Goal: Task Accomplishment & Management: Manage account settings

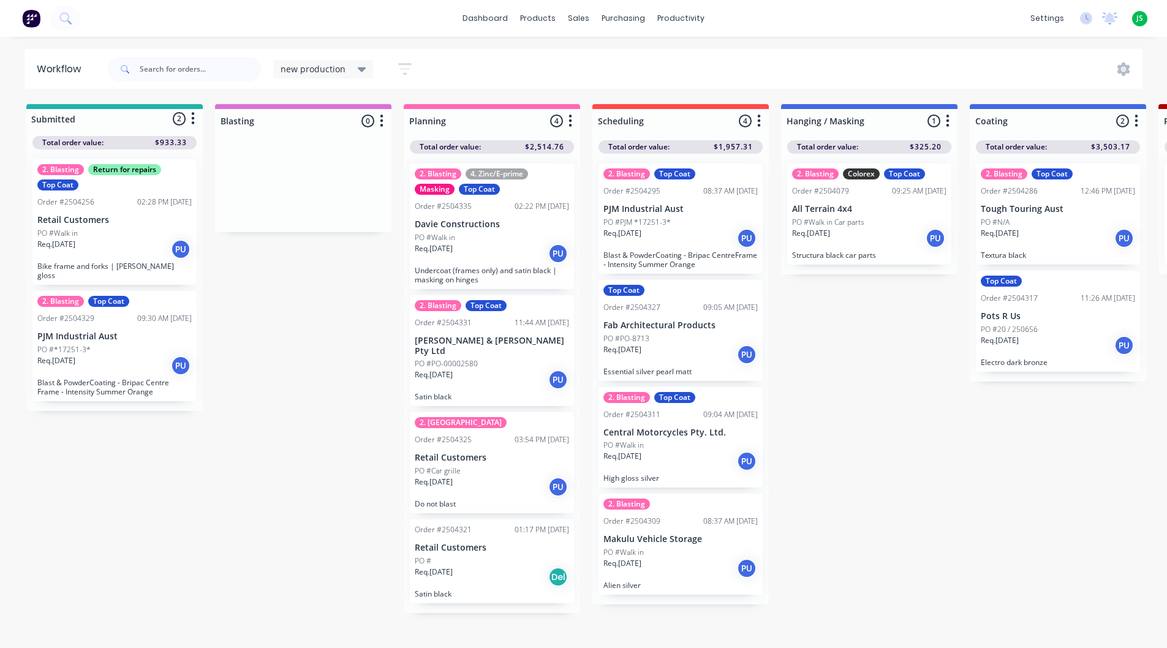
scroll to position [7, 173]
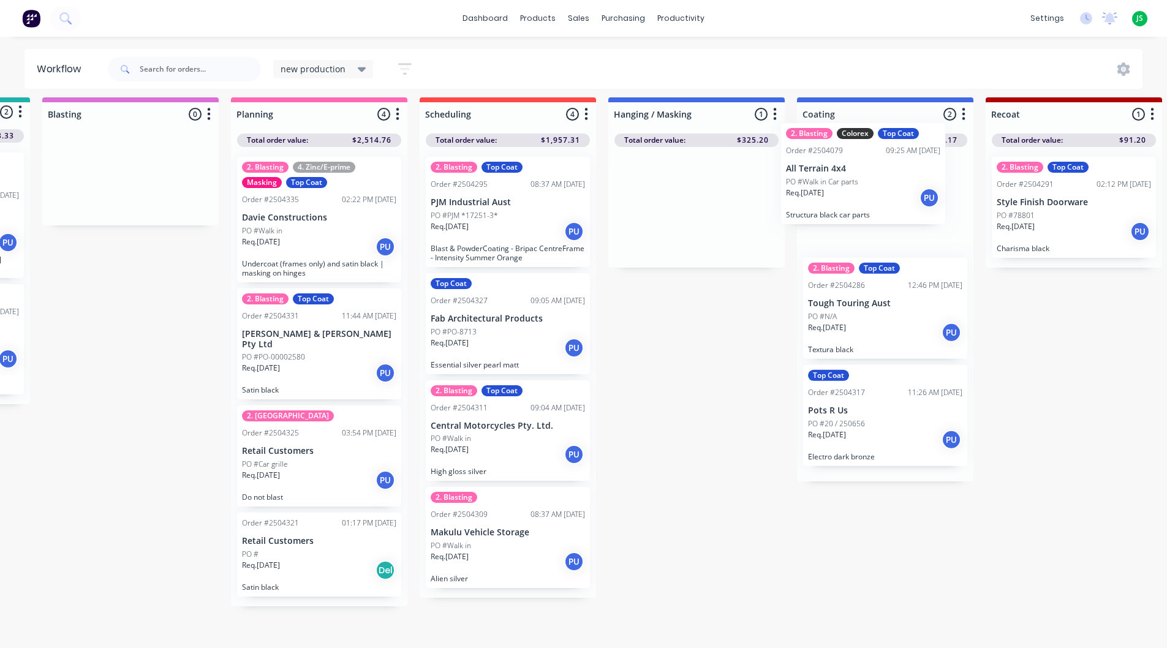
drag, startPoint x: 680, startPoint y: 220, endPoint x: 845, endPoint y: 187, distance: 167.9
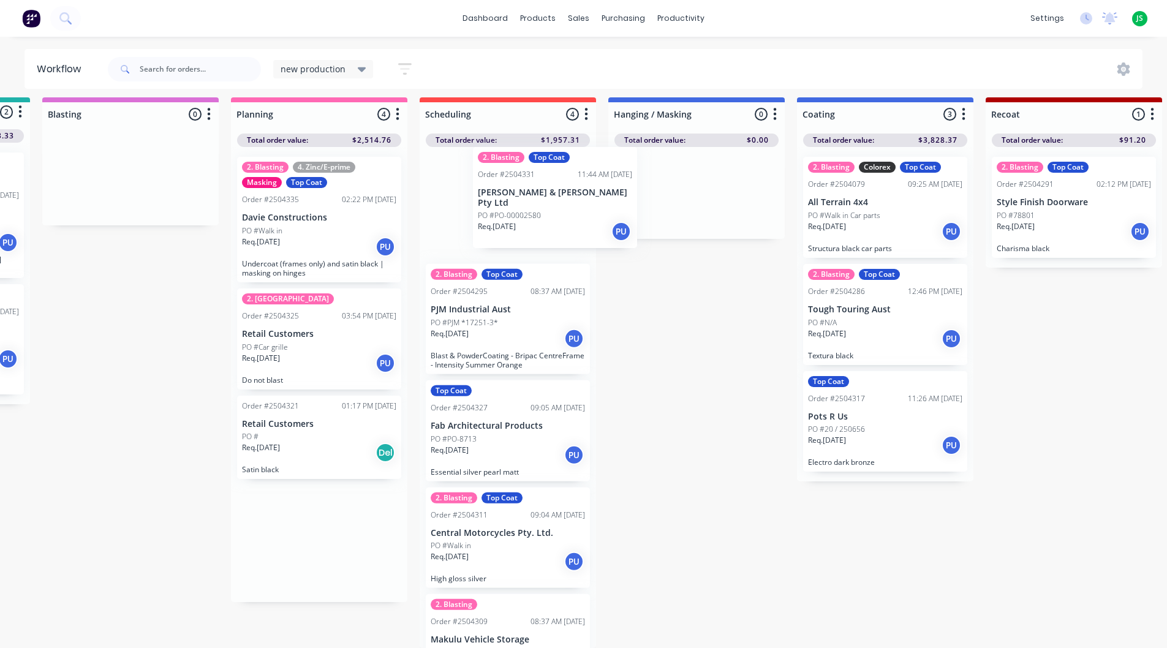
drag, startPoint x: 301, startPoint y: 364, endPoint x: 538, endPoint y: 220, distance: 277.8
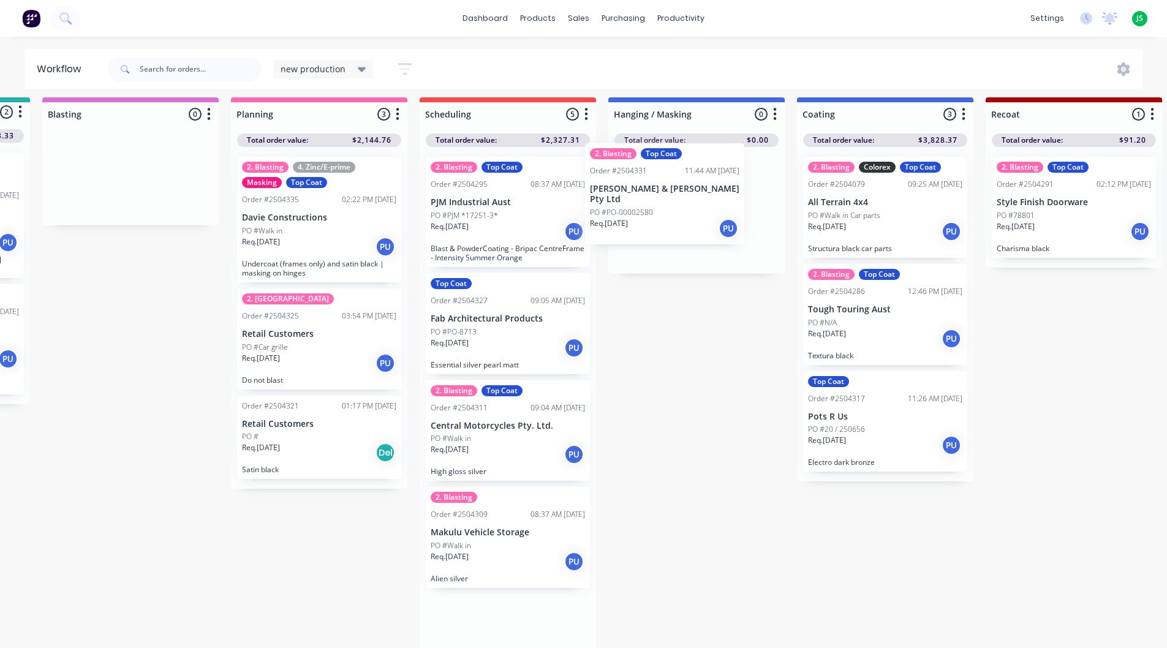
drag, startPoint x: 538, startPoint y: 225, endPoint x: 635, endPoint y: 215, distance: 97.9
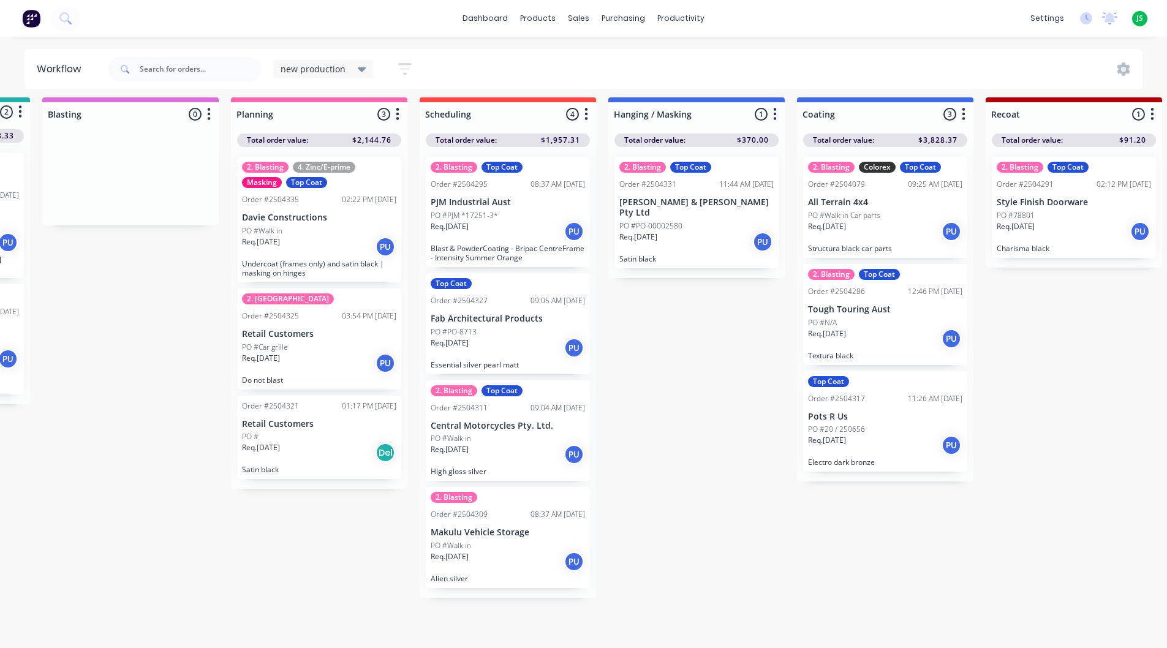
click at [320, 463] on div "Order #2504321 01:17 PM [DATE] Retail Customers PO # Req. [DATE] Del Satin black" at bounding box center [319, 438] width 164 height 84
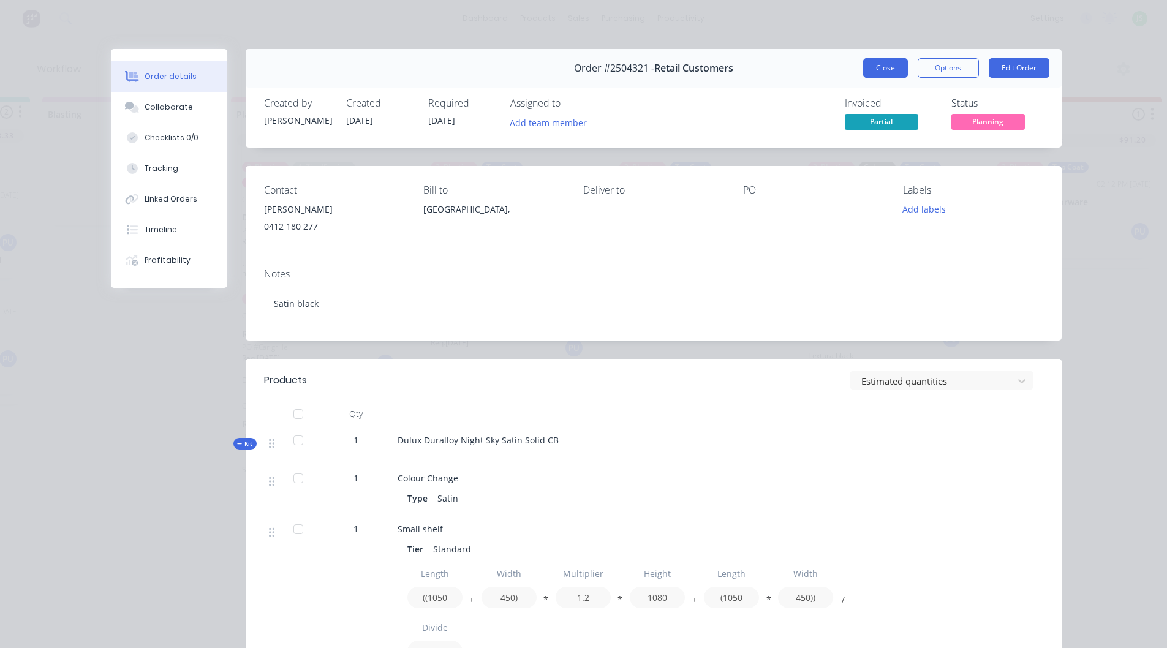
click at [882, 70] on button "Close" at bounding box center [885, 68] width 45 height 20
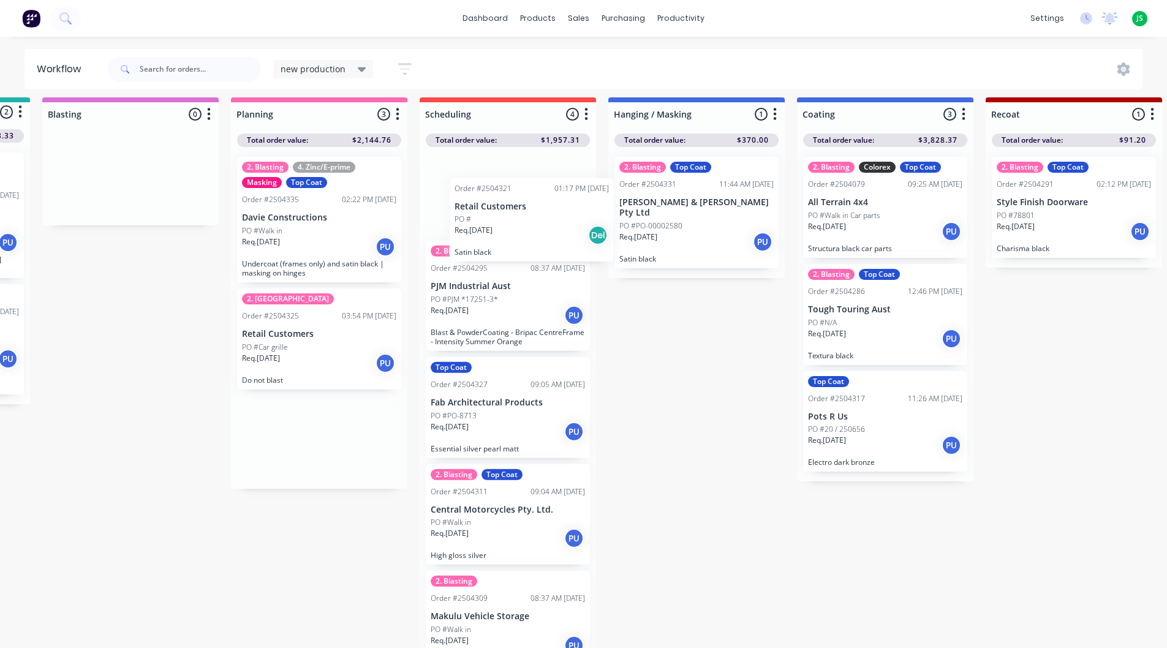
drag, startPoint x: 372, startPoint y: 405, endPoint x: 521, endPoint y: 231, distance: 228.9
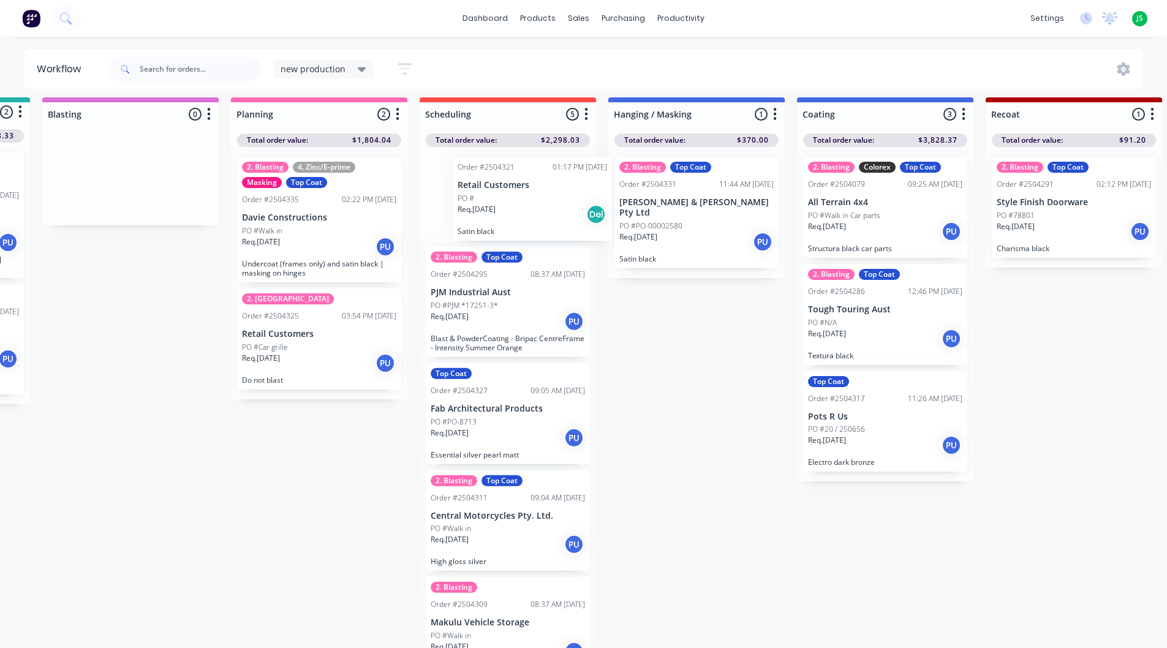
drag, startPoint x: 533, startPoint y: 216, endPoint x: 517, endPoint y: 216, distance: 16.5
click at [518, 217] on div "Order #2504321 01:17 PM [DATE] Retail Customers PO # Req. [DATE] Del Satin blac…" at bounding box center [507, 397] width 176 height 501
click at [315, 347] on div "PO #Car grille" at bounding box center [319, 347] width 154 height 11
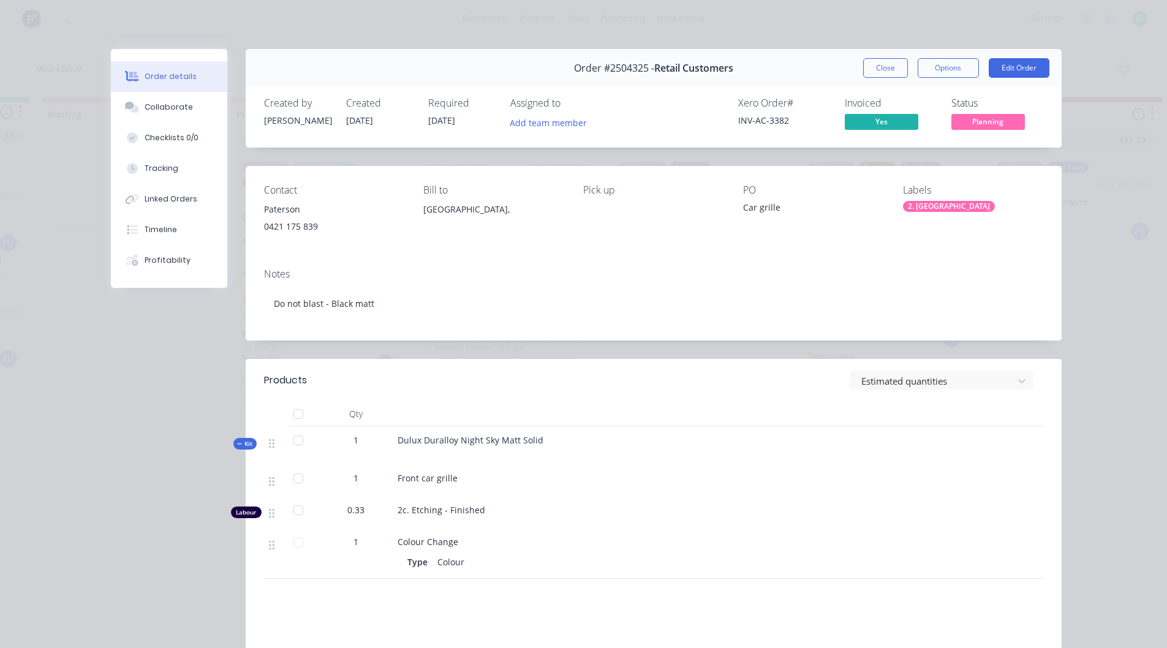
click at [865, 66] on button "Close" at bounding box center [885, 68] width 45 height 20
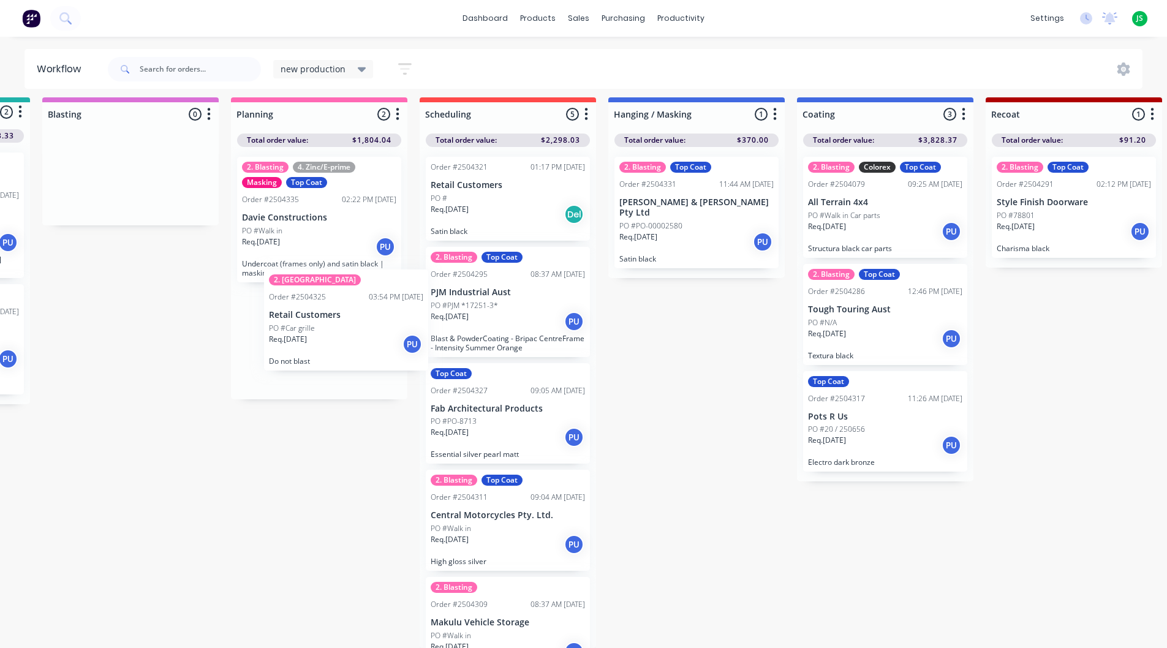
scroll to position [7, 172]
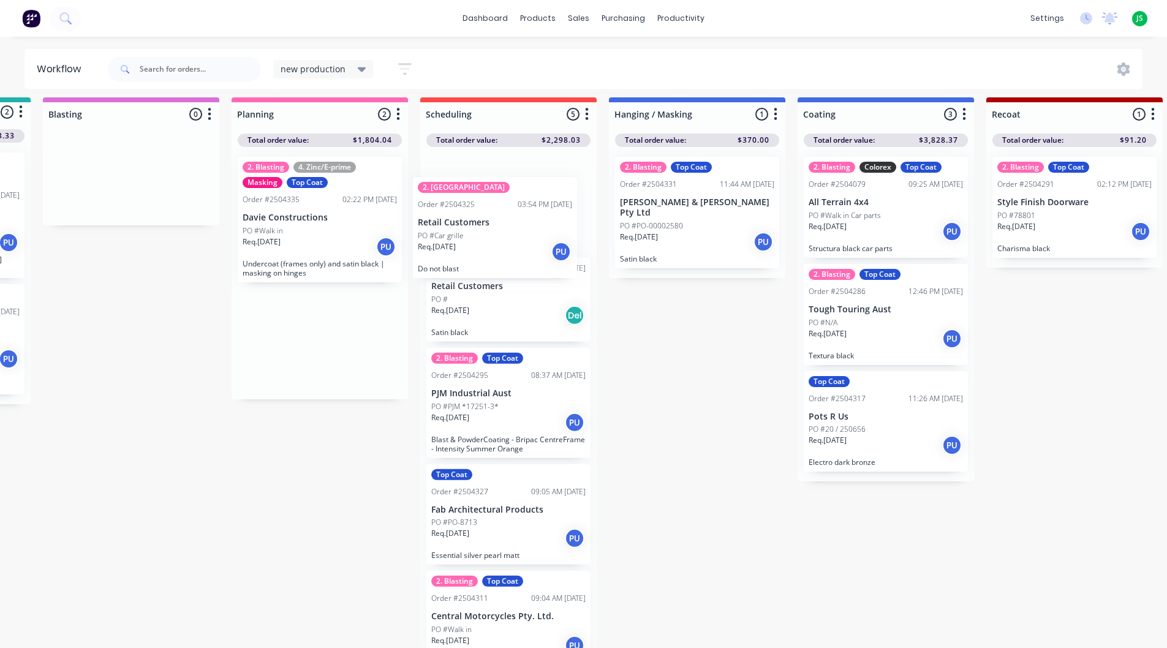
drag, startPoint x: 315, startPoint y: 321, endPoint x: 481, endPoint y: 205, distance: 202.2
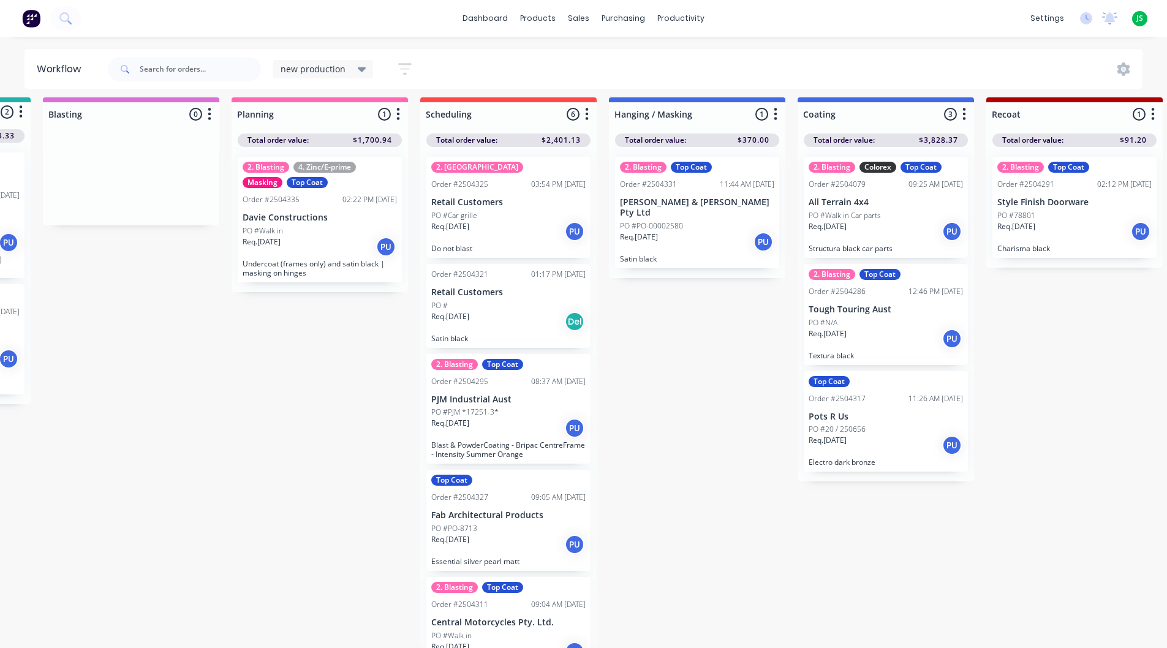
scroll to position [7, 0]
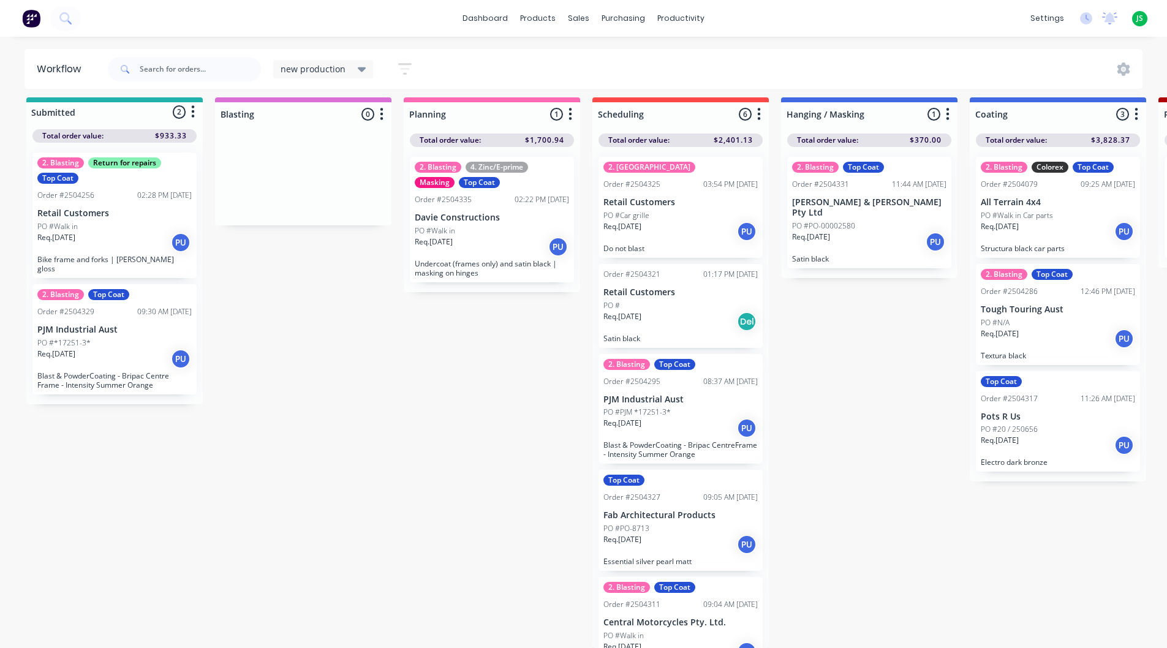
click at [70, 348] on p "Req. [DATE]" at bounding box center [56, 353] width 38 height 11
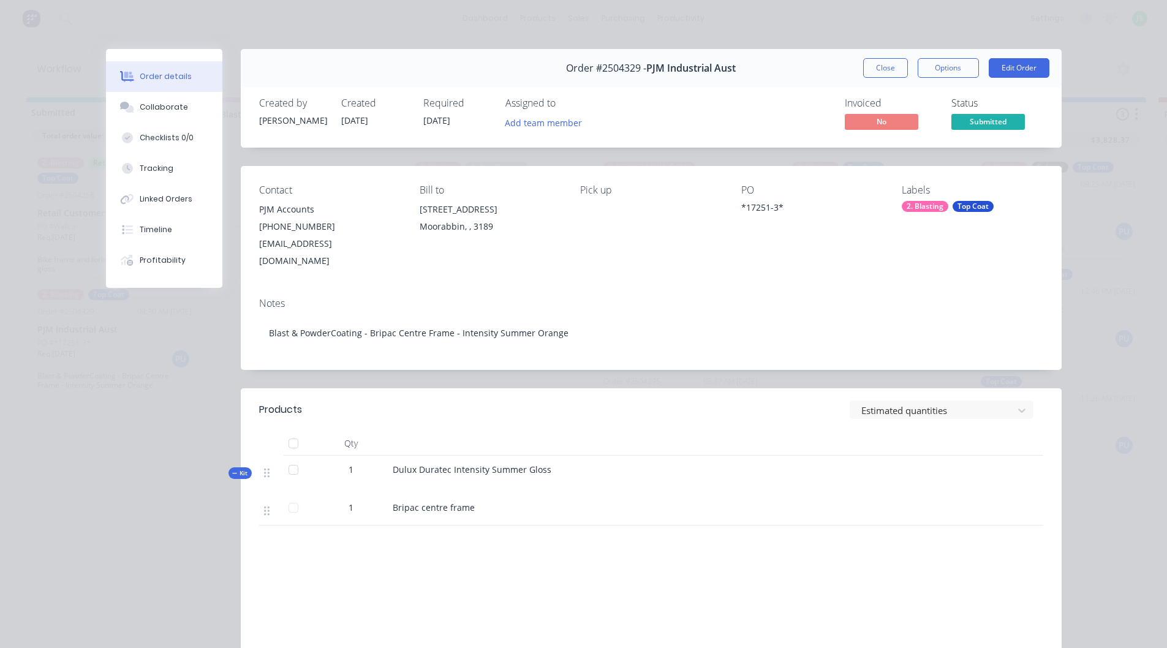
drag, startPoint x: 892, startPoint y: 70, endPoint x: 851, endPoint y: 141, distance: 82.9
click at [892, 69] on button "Close" at bounding box center [885, 68] width 45 height 20
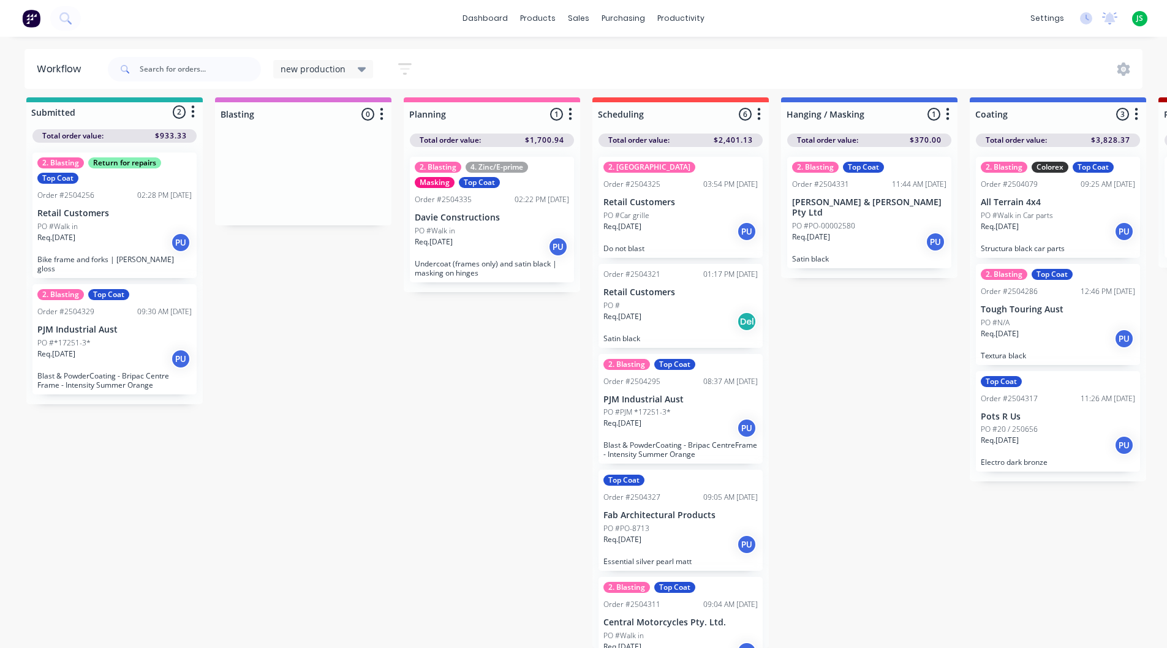
click at [660, 448] on p "Blast & PowderCoating - Bripac CentreFrame - Intensity Summer Orange" at bounding box center [680, 449] width 154 height 18
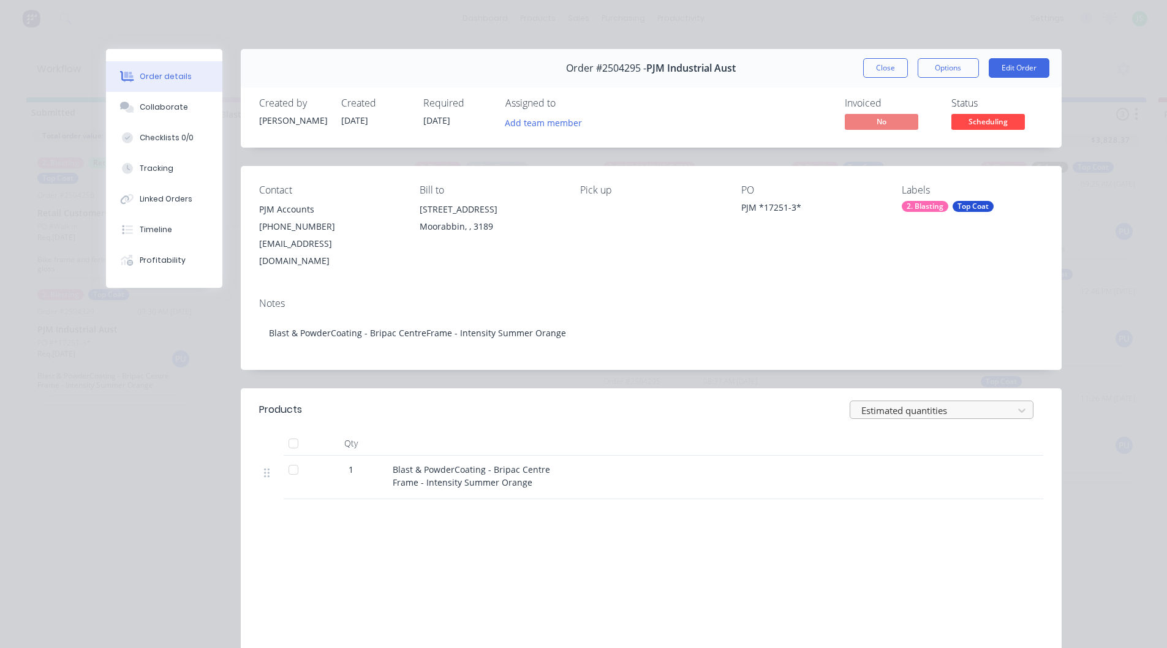
click at [924, 403] on div at bounding box center [933, 410] width 147 height 15
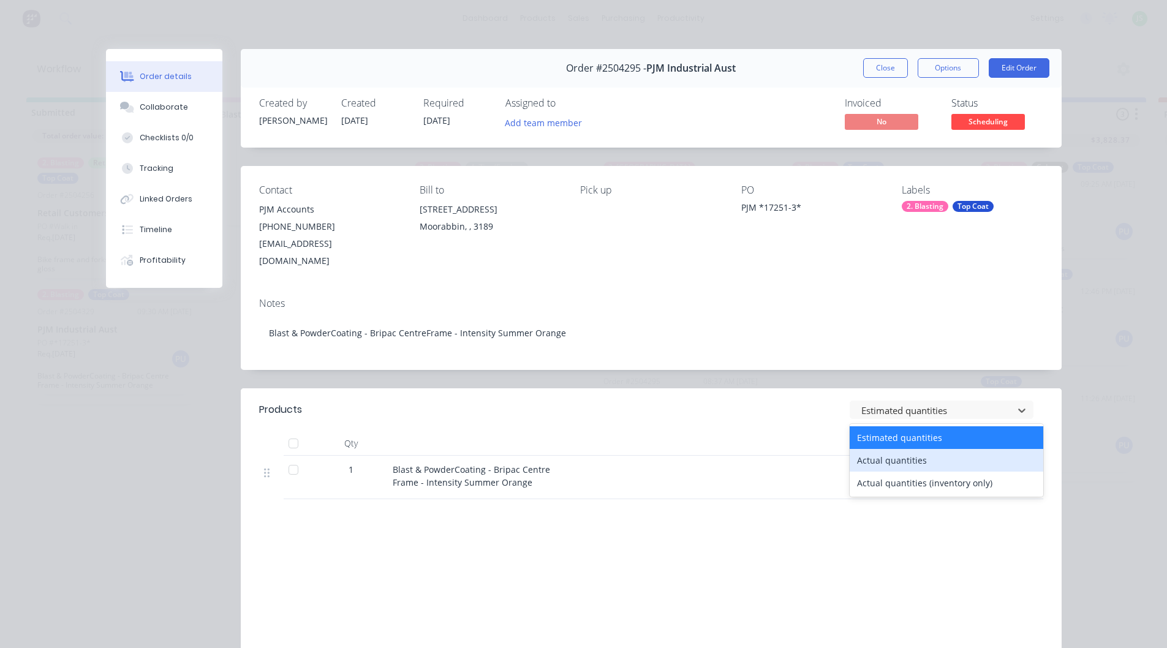
click at [879, 449] on div "Actual quantities" at bounding box center [946, 460] width 194 height 23
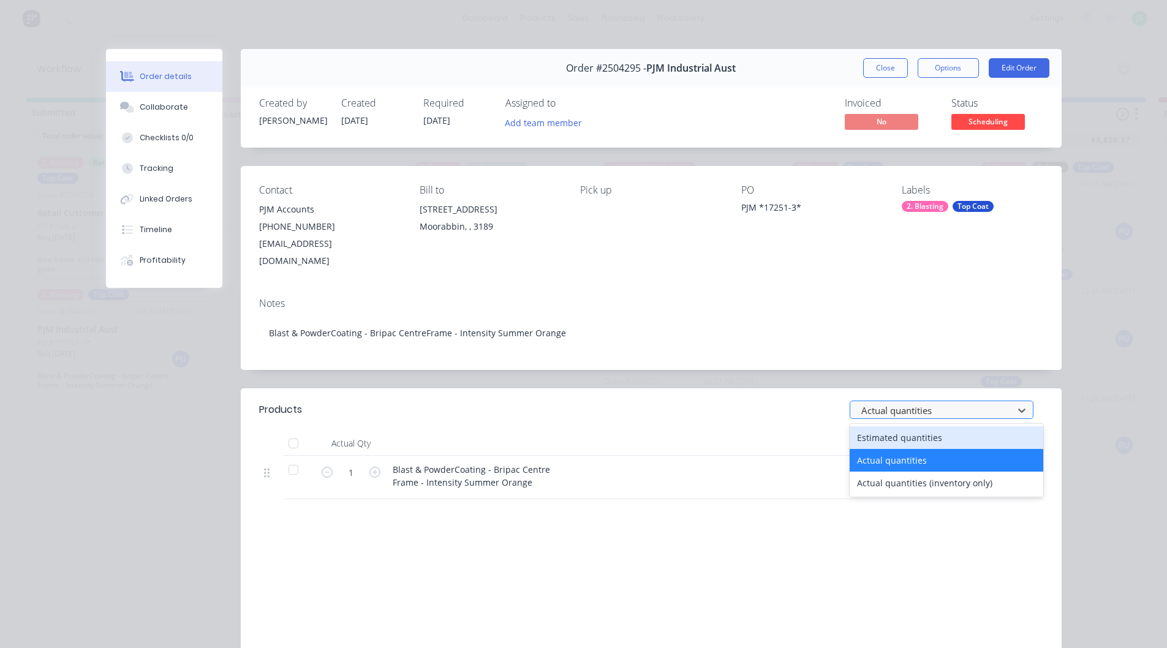
click at [895, 403] on div at bounding box center [933, 410] width 147 height 15
click at [891, 426] on div "Estimated quantities" at bounding box center [946, 437] width 194 height 23
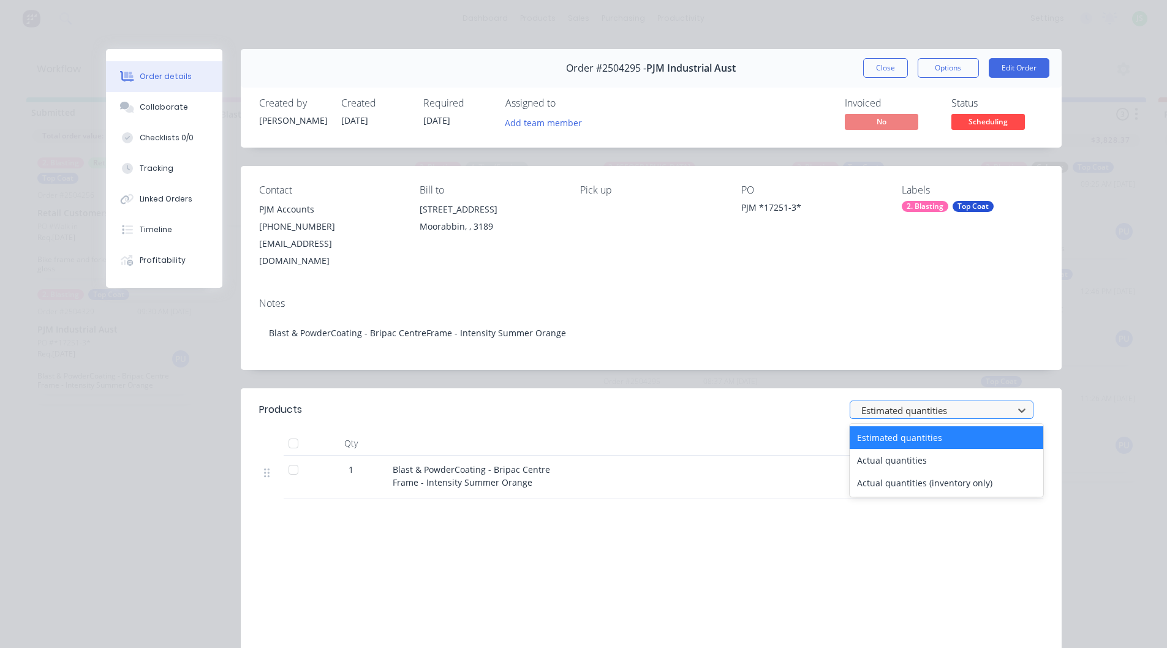
click at [894, 401] on div "Estimated quantities" at bounding box center [933, 410] width 154 height 18
click at [889, 472] on div "Actual quantities (inventory only)" at bounding box center [946, 483] width 194 height 23
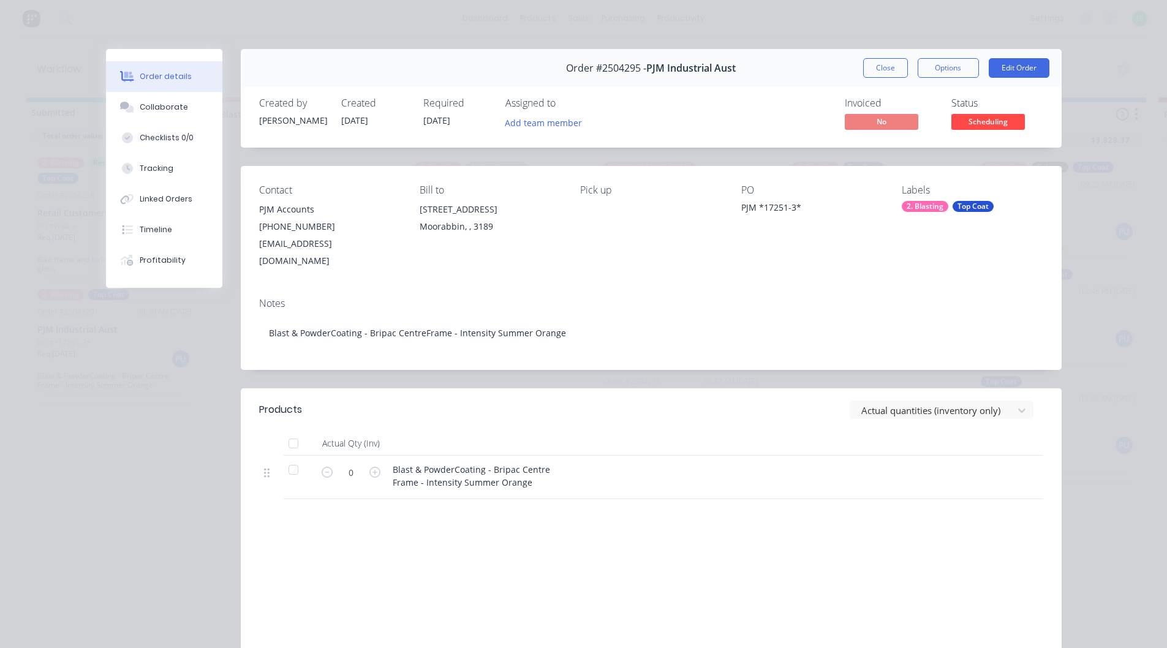
click at [897, 408] on header "Products Actual quantities (inventory only)" at bounding box center [651, 409] width 821 height 43
click at [897, 388] on header "Products Actual quantities (inventory only)" at bounding box center [651, 409] width 821 height 43
click at [893, 403] on div at bounding box center [933, 410] width 147 height 15
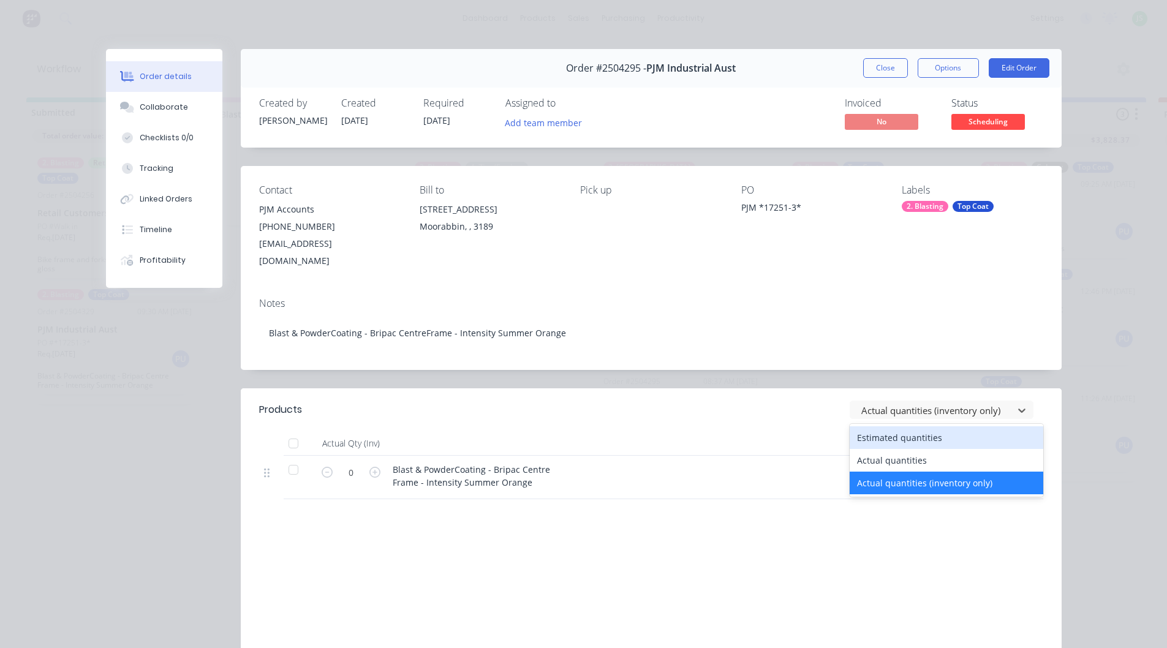
click at [886, 426] on div "Estimated quantities" at bounding box center [946, 437] width 194 height 23
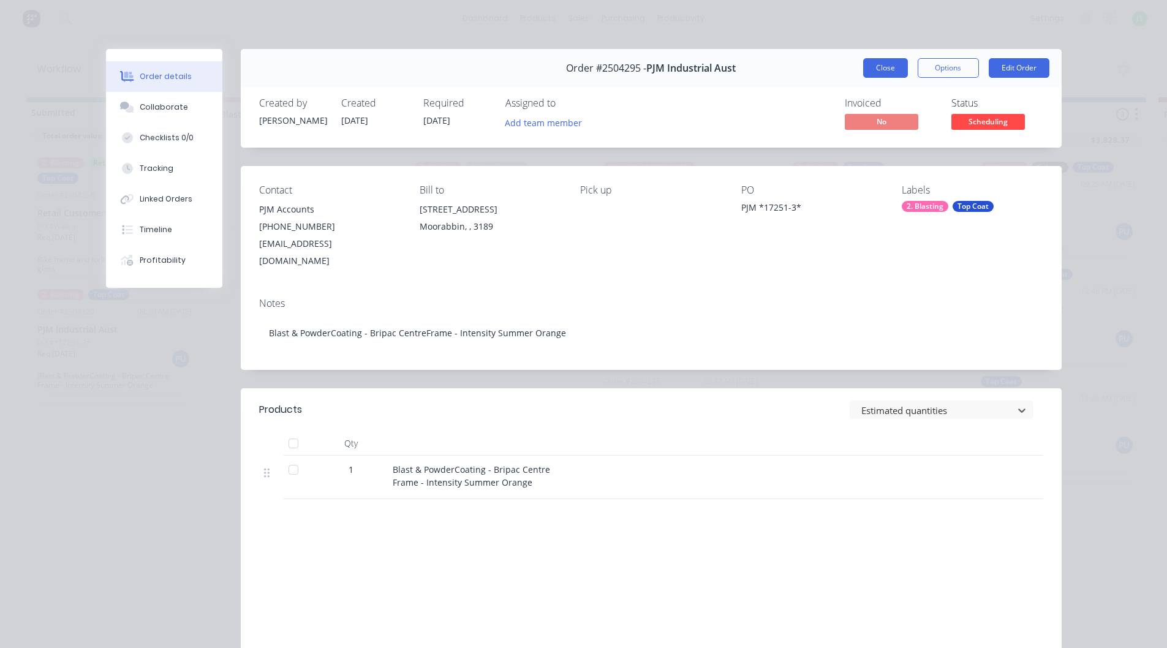
click at [886, 64] on button "Close" at bounding box center [885, 68] width 45 height 20
